Goal: Task Accomplishment & Management: Manage account settings

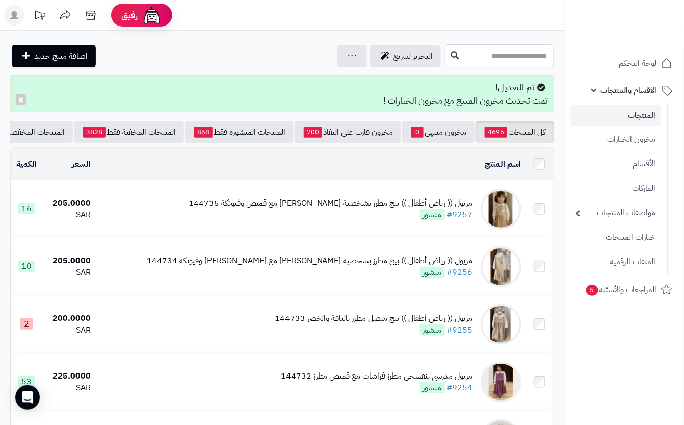
drag, startPoint x: 444, startPoint y: 47, endPoint x: 445, endPoint y: 56, distance: 9.2
click at [445, 49] on input "text" at bounding box center [499, 55] width 109 height 23
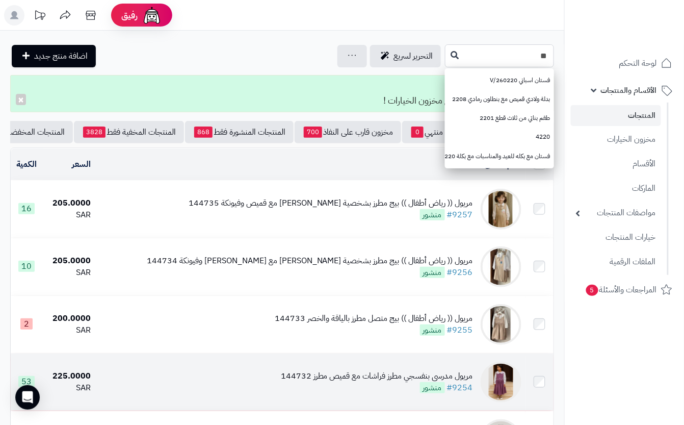
type input "*"
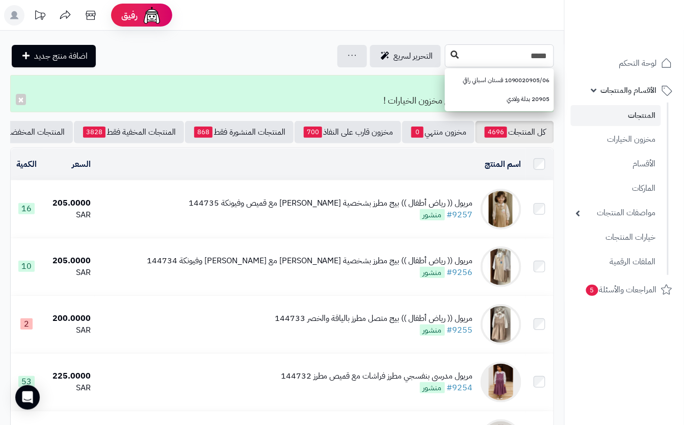
type input "*****"
click at [451, 56] on icon at bounding box center [455, 54] width 8 height 8
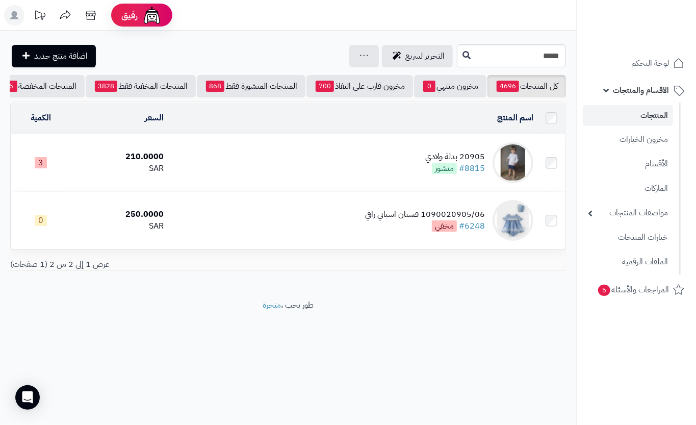
click at [309, 176] on td "20905 بدلة ولادي #8815 منشور" at bounding box center [353, 162] width 370 height 57
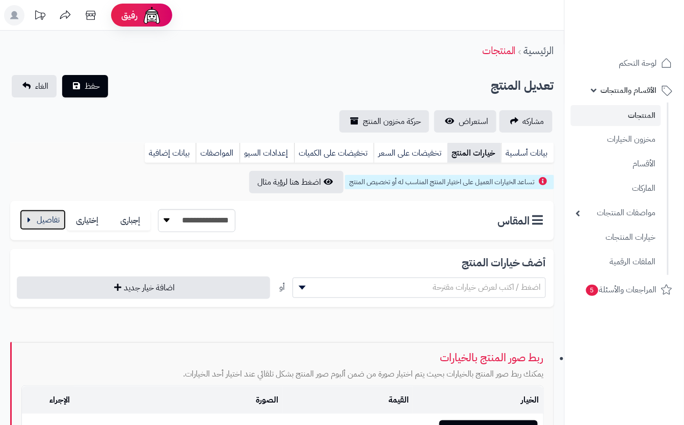
click at [45, 221] on button "button" at bounding box center [43, 220] width 46 height 20
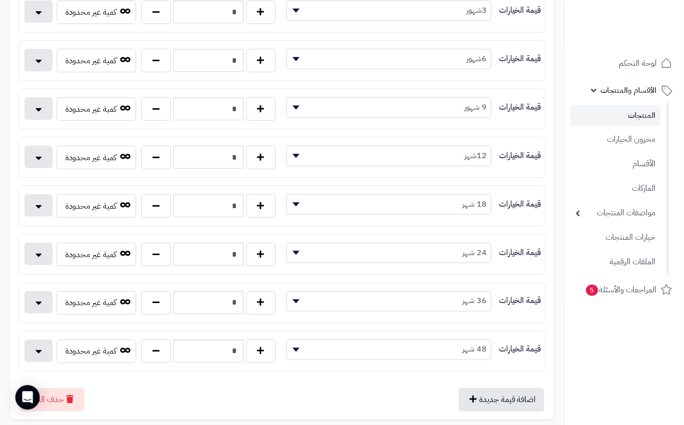
scroll to position [272, 0]
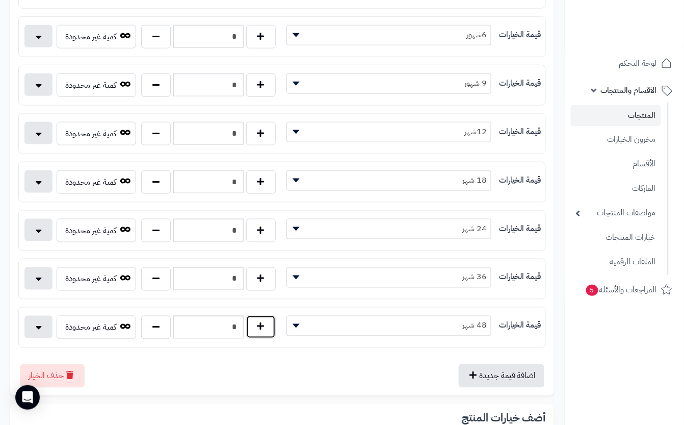
click at [263, 337] on button "button" at bounding box center [261, 326] width 30 height 23
click at [162, 337] on button "button" at bounding box center [156, 326] width 30 height 23
type input "*"
click at [255, 286] on button "button" at bounding box center [261, 278] width 30 height 23
type input "*"
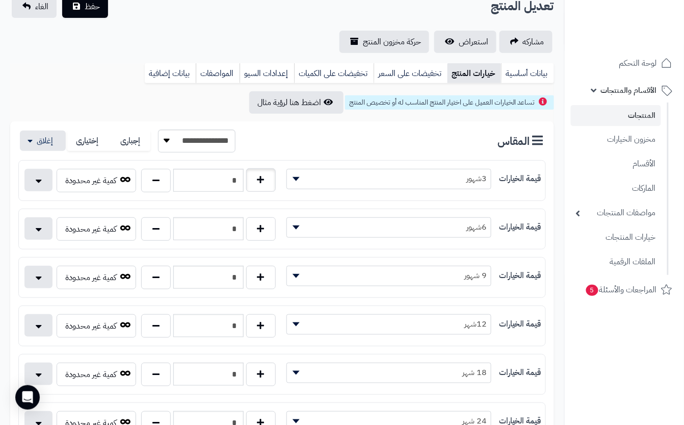
scroll to position [0, 0]
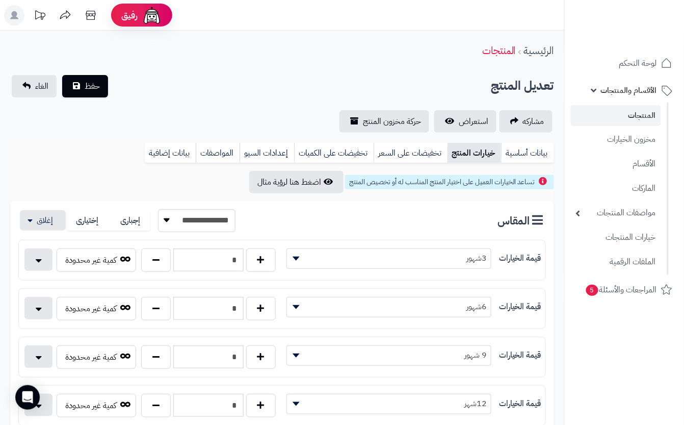
drag, startPoint x: 217, startPoint y: 78, endPoint x: 188, endPoint y: 86, distance: 29.7
click at [202, 86] on div "تعديل المنتج حفظ الغاء" at bounding box center [282, 86] width 544 height 22
click at [134, 76] on div "تعديل المنتج حفظ الغاء" at bounding box center [282, 86] width 544 height 22
click at [83, 86] on button "حفظ" at bounding box center [85, 85] width 46 height 22
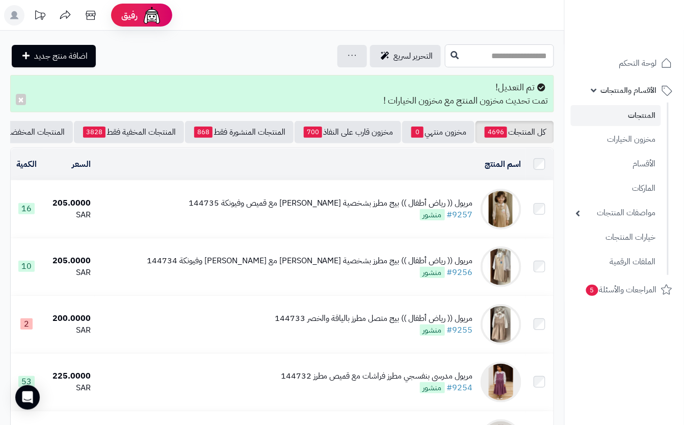
click at [447, 64] on input "text" at bounding box center [499, 55] width 109 height 23
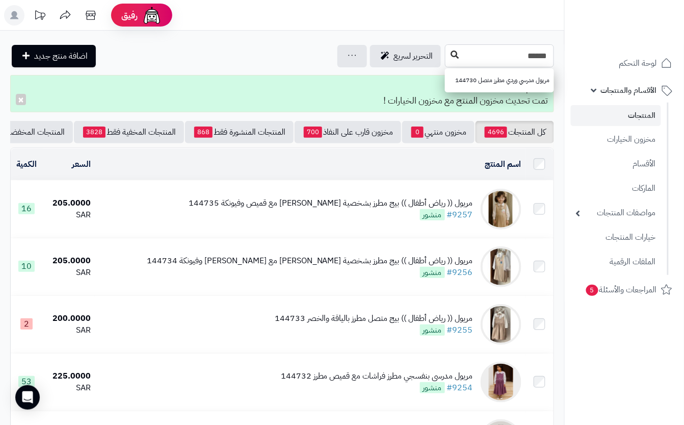
type input "******"
click at [451, 53] on icon at bounding box center [455, 54] width 8 height 8
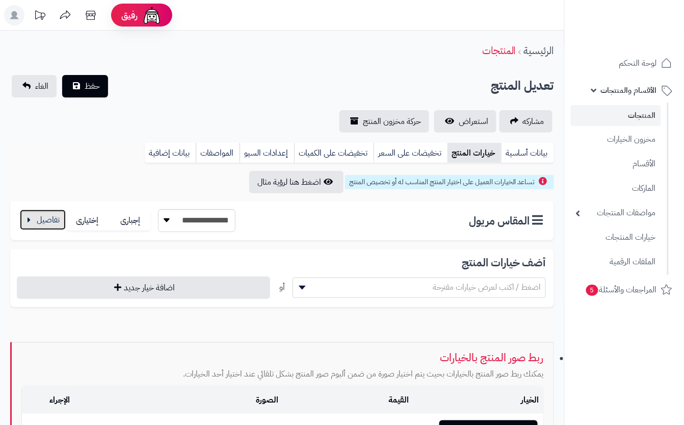
click at [53, 217] on button "button" at bounding box center [43, 220] width 46 height 20
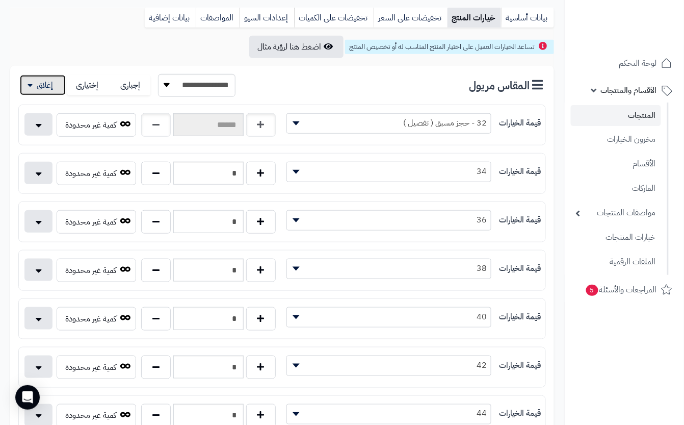
scroll to position [136, 0]
click at [151, 325] on button "button" at bounding box center [156, 317] width 30 height 23
type input "*"
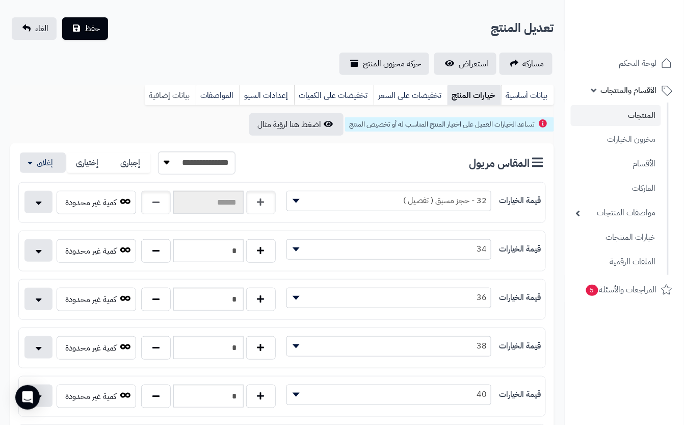
scroll to position [0, 0]
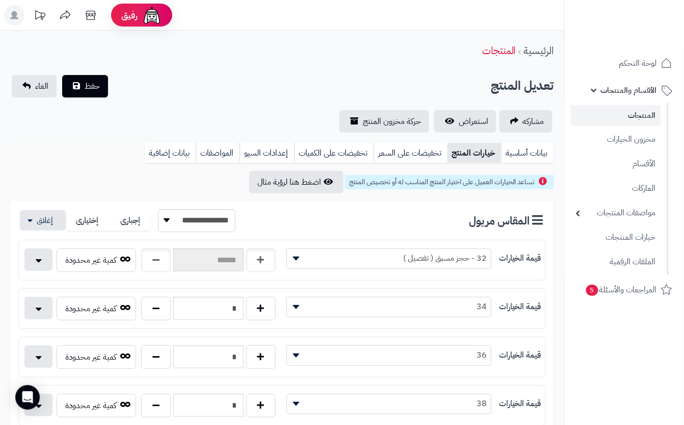
click at [162, 121] on div "مشاركه استعراض حركة مخزون المنتج" at bounding box center [282, 121] width 544 height 22
click at [90, 90] on span "حفظ" at bounding box center [92, 86] width 15 height 12
